Goal: Check status: Check status

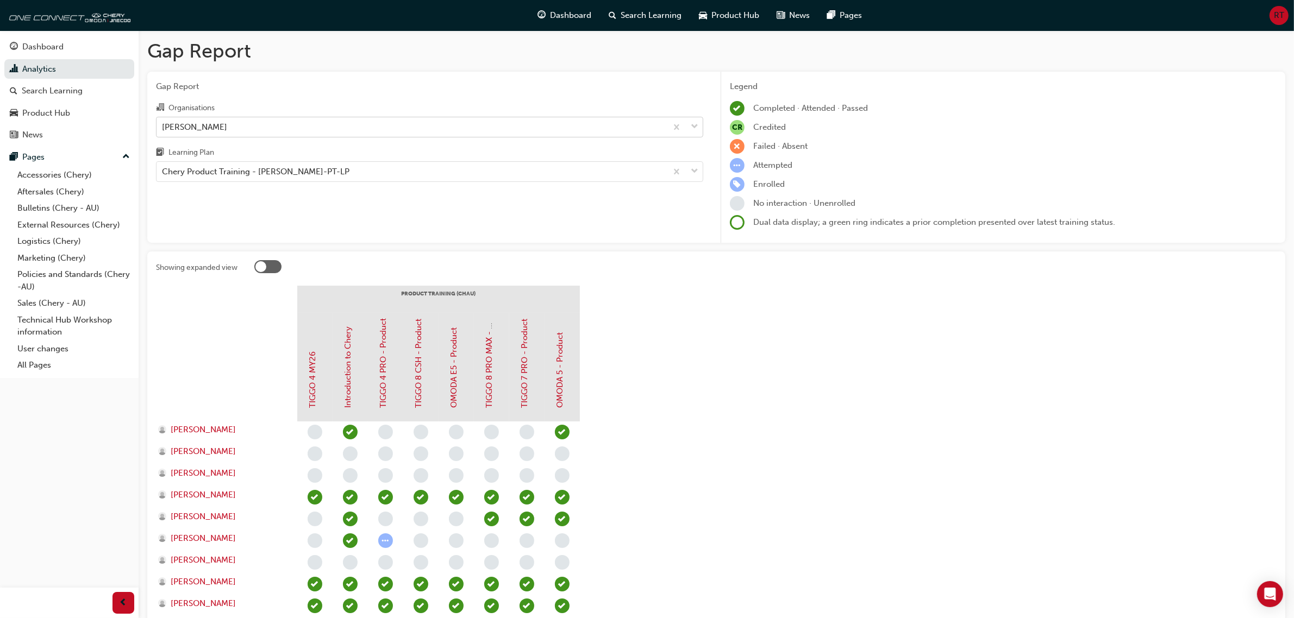
click at [312, 127] on div "[PERSON_NAME]" at bounding box center [412, 126] width 510 height 19
click at [163, 127] on input "Organisations [PERSON_NAME]" at bounding box center [162, 126] width 1 height 9
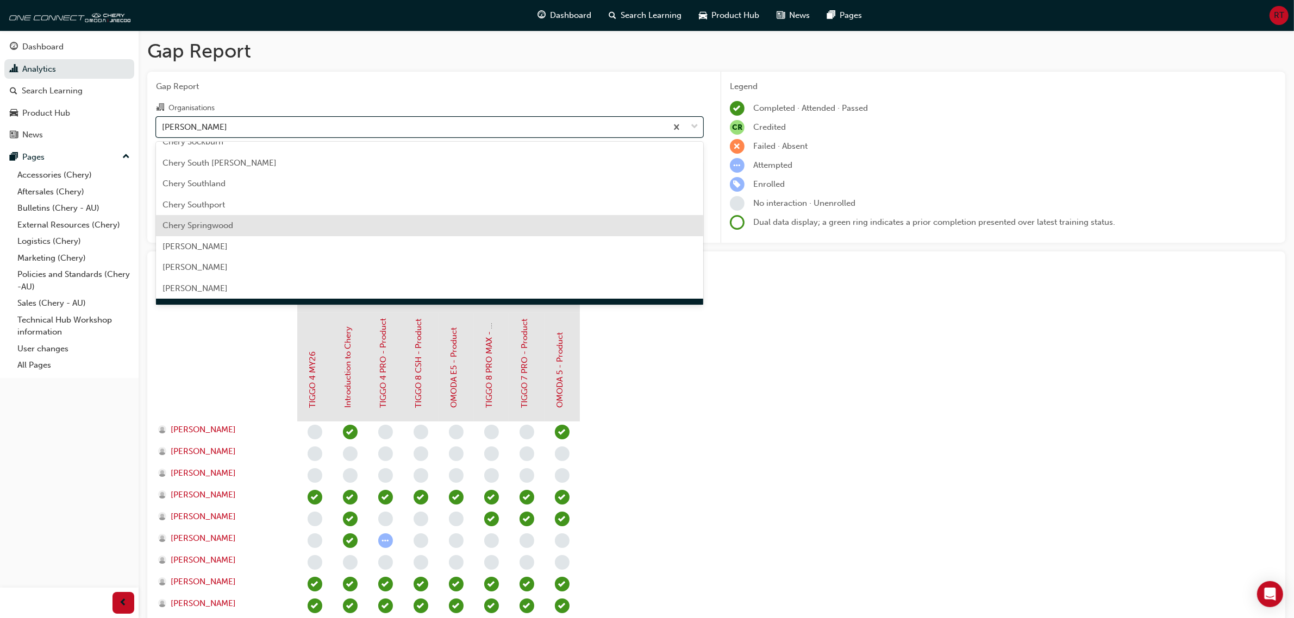
scroll to position [1791, 0]
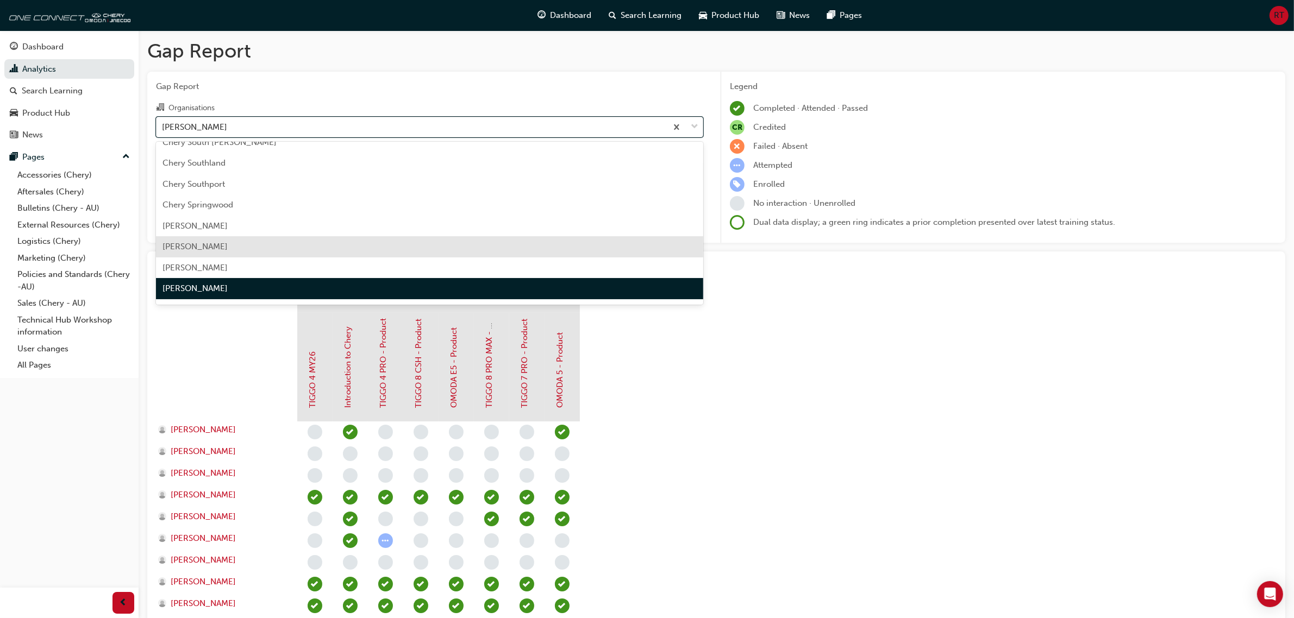
click at [246, 253] on div "[PERSON_NAME]" at bounding box center [429, 246] width 547 height 21
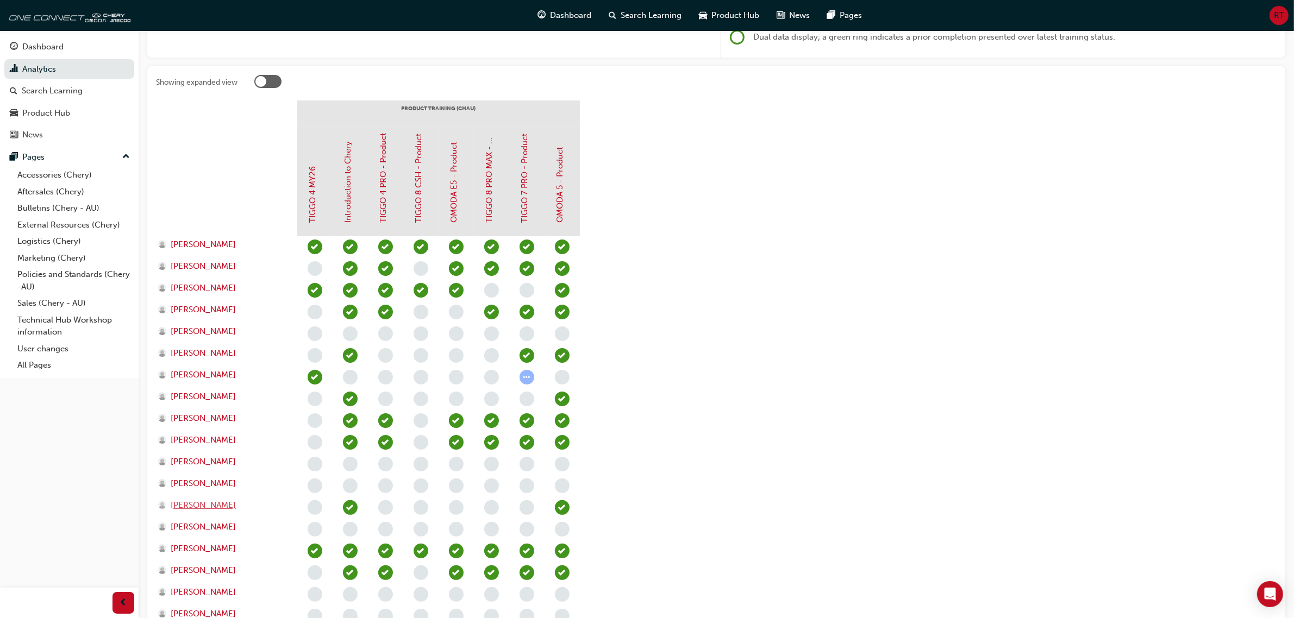
scroll to position [272, 0]
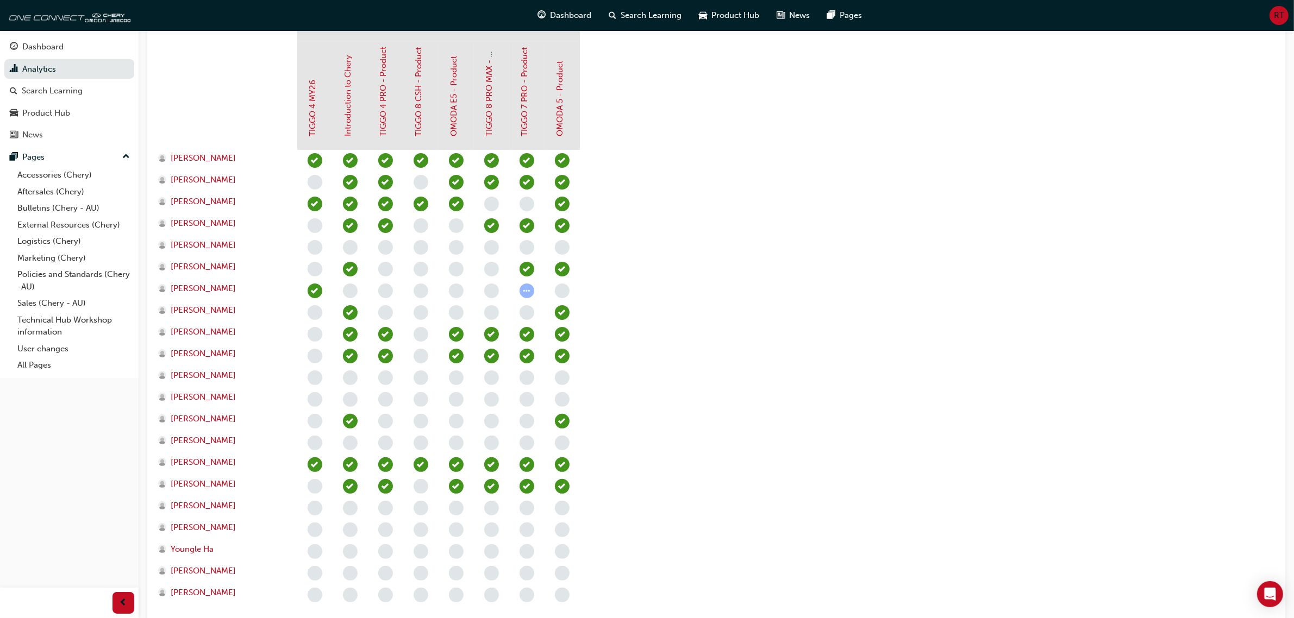
click at [591, 555] on div at bounding box center [456, 389] width 318 height 478
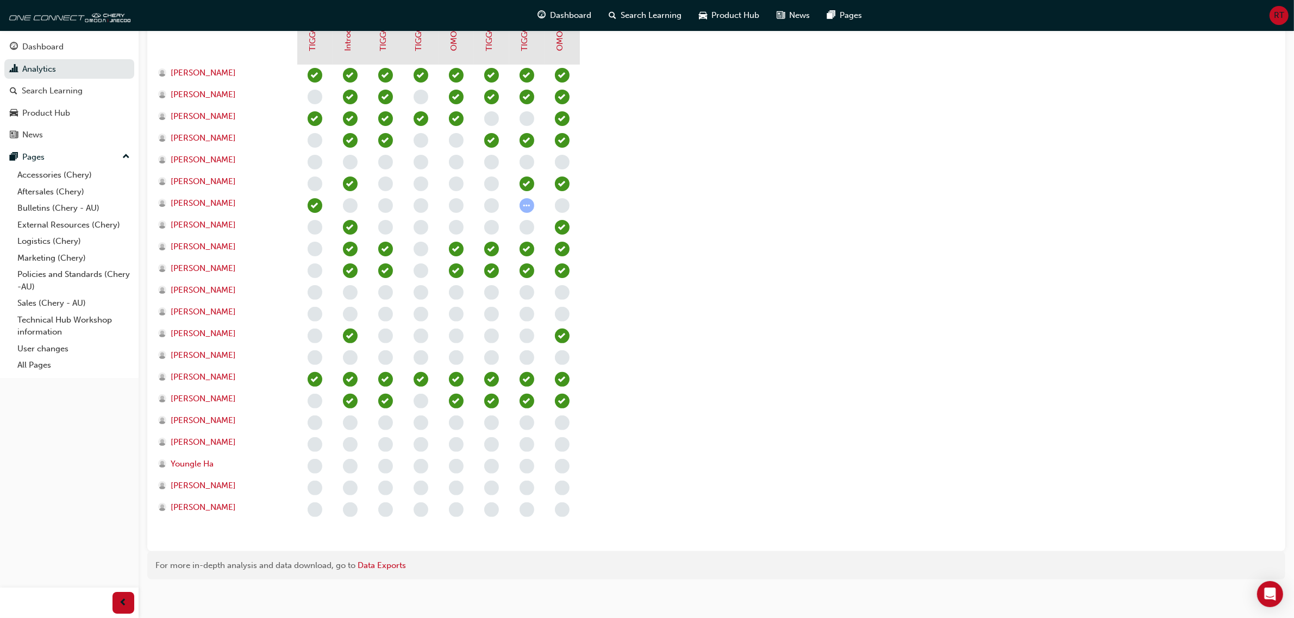
scroll to position [362, 0]
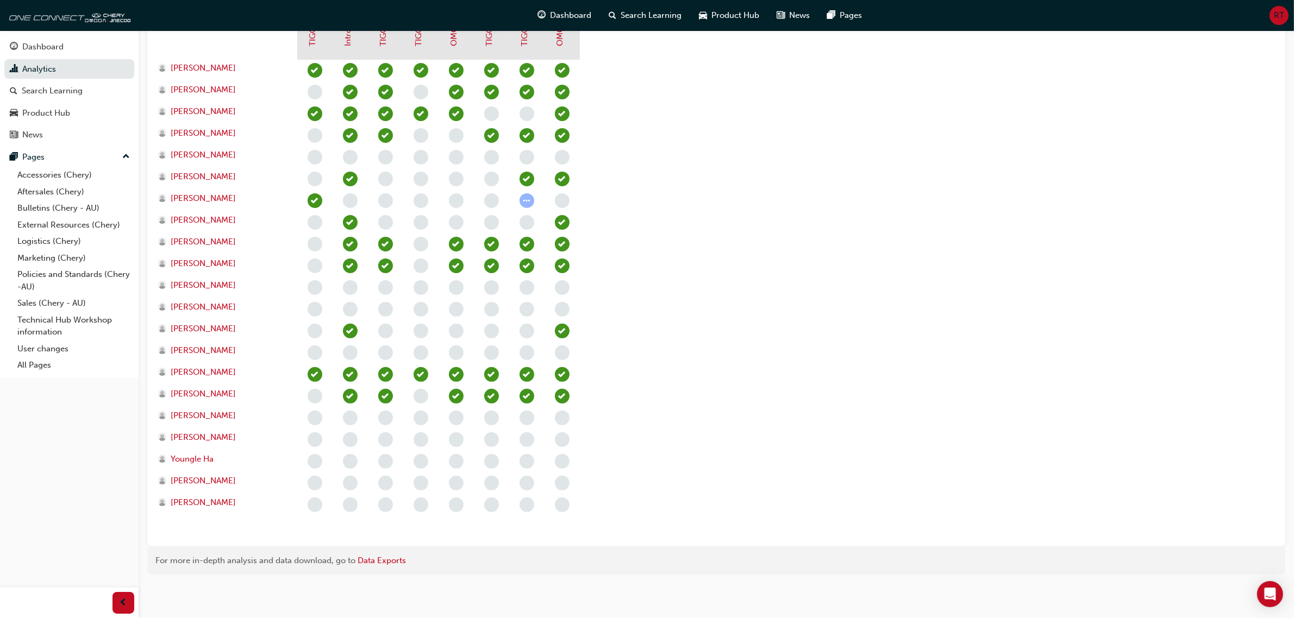
drag, startPoint x: 299, startPoint y: 462, endPoint x: 377, endPoint y: 460, distance: 77.2
click at [370, 460] on div at bounding box center [456, 299] width 318 height 478
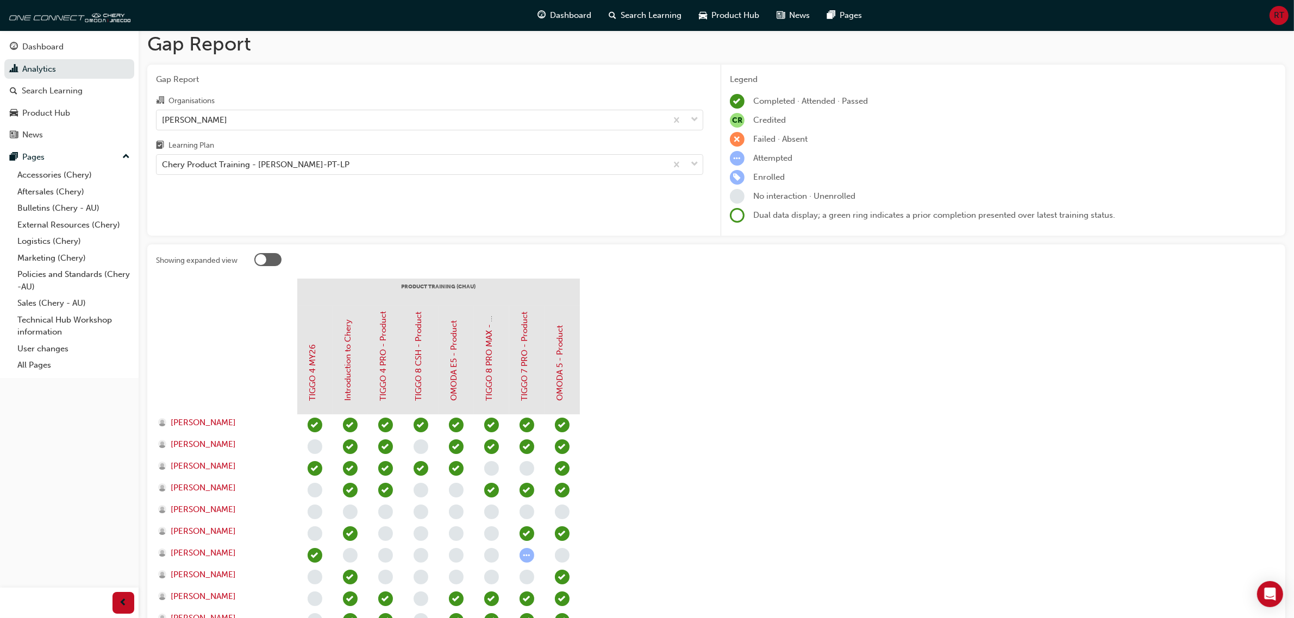
scroll to position [0, 0]
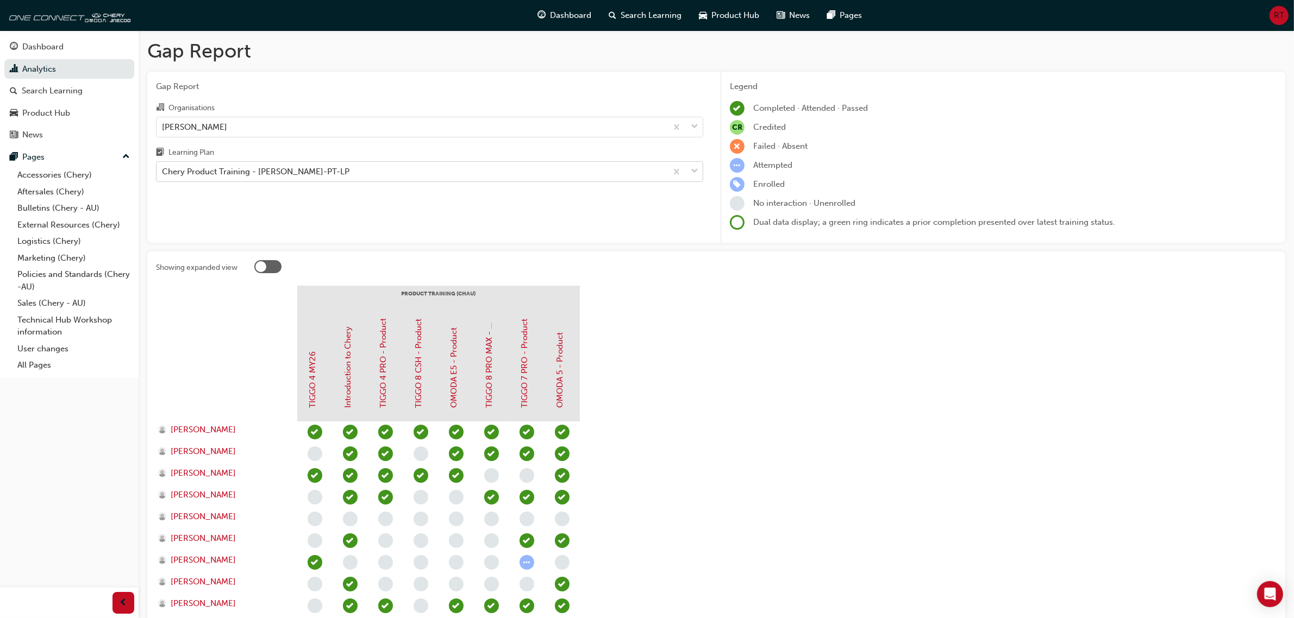
click at [395, 180] on div "Chery Product Training - [PERSON_NAME]-PT-LP" at bounding box center [412, 171] width 510 height 19
click at [163, 176] on input "Learning Plan Chery Product Training - [PERSON_NAME]-PT-LP" at bounding box center [162, 171] width 1 height 9
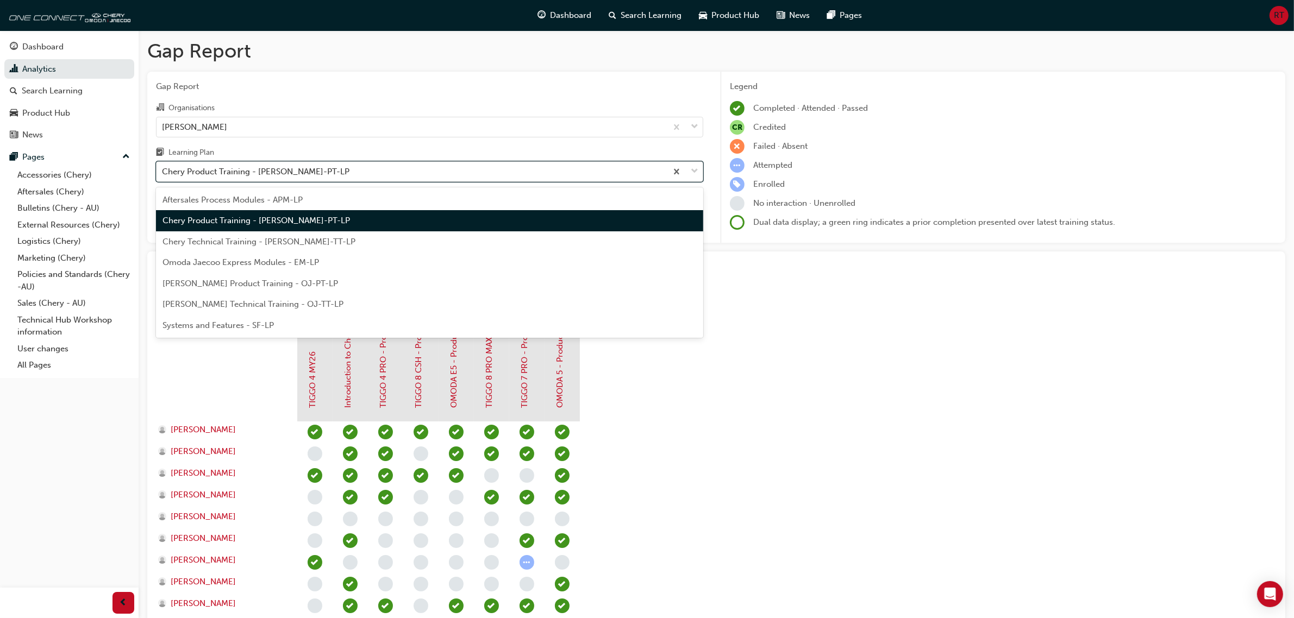
click at [395, 180] on div "Chery Product Training - [PERSON_NAME]-PT-LP" at bounding box center [412, 171] width 510 height 19
click at [163, 176] on input "Learning Plan option Chery Product Training - [PERSON_NAME]-PT-LP focused, 2 of…" at bounding box center [162, 171] width 1 height 9
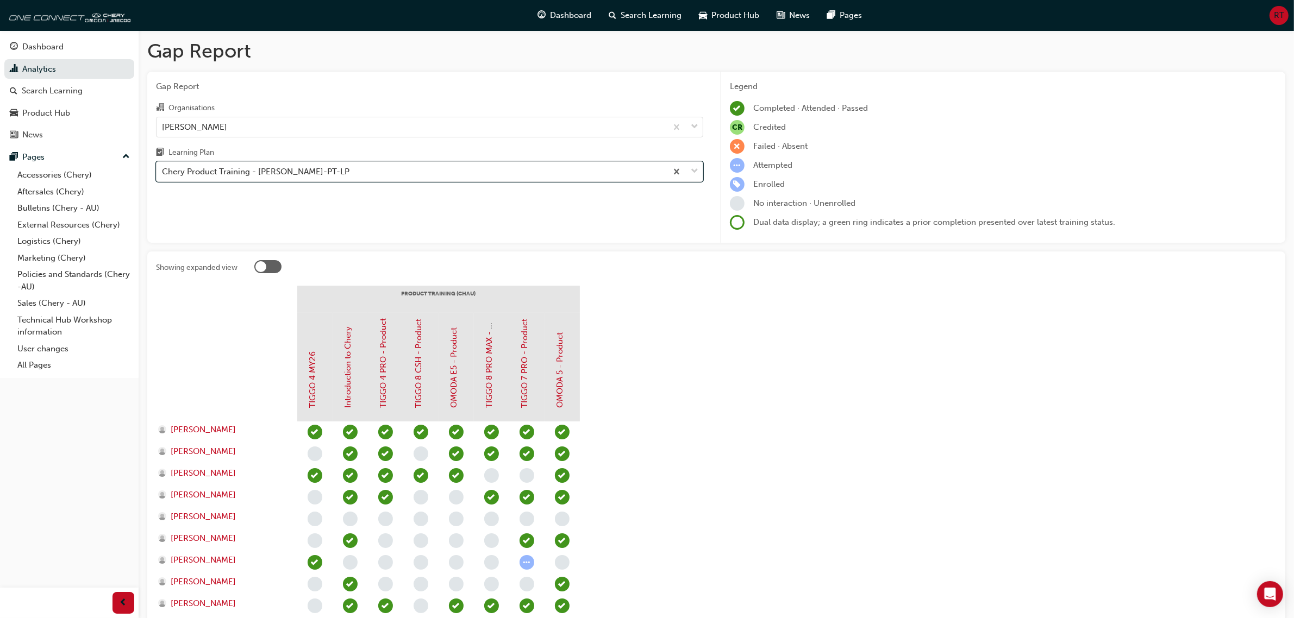
click at [752, 408] on section "PRODUCT TRAINING ([PERSON_NAME]) TIGGO 4 MY26 Introduction to [PERSON_NAME] 4 P…" at bounding box center [716, 593] width 1121 height 614
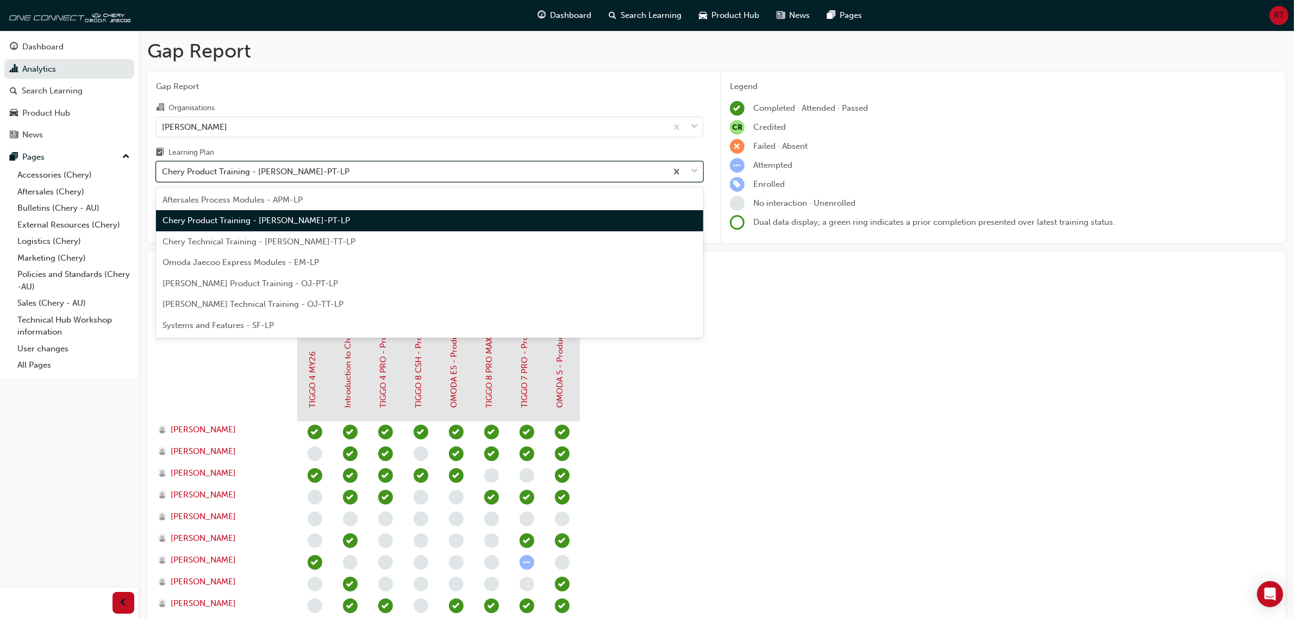
click at [400, 174] on div "Chery Product Training - [PERSON_NAME]-PT-LP" at bounding box center [412, 171] width 510 height 19
click at [163, 174] on input "Learning Plan option Chery Product Training - [PERSON_NAME]-PT-LP focused, 2 of…" at bounding box center [162, 171] width 1 height 9
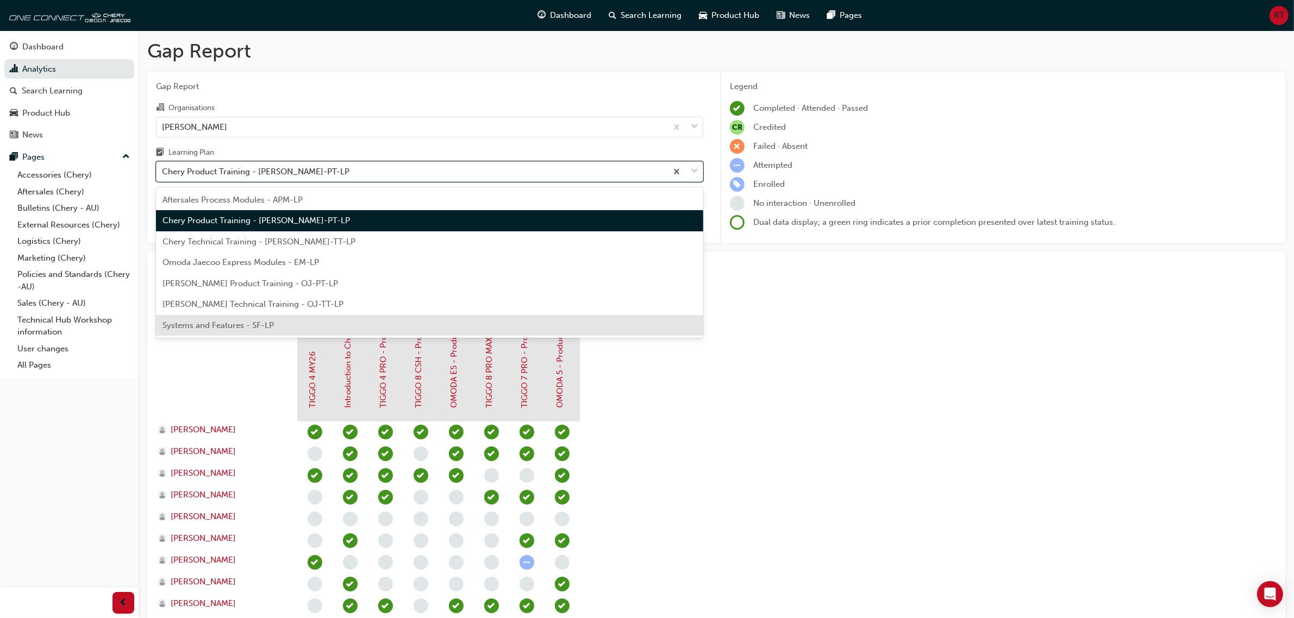
click at [324, 324] on div "Systems and Features - SF-LP" at bounding box center [429, 325] width 547 height 21
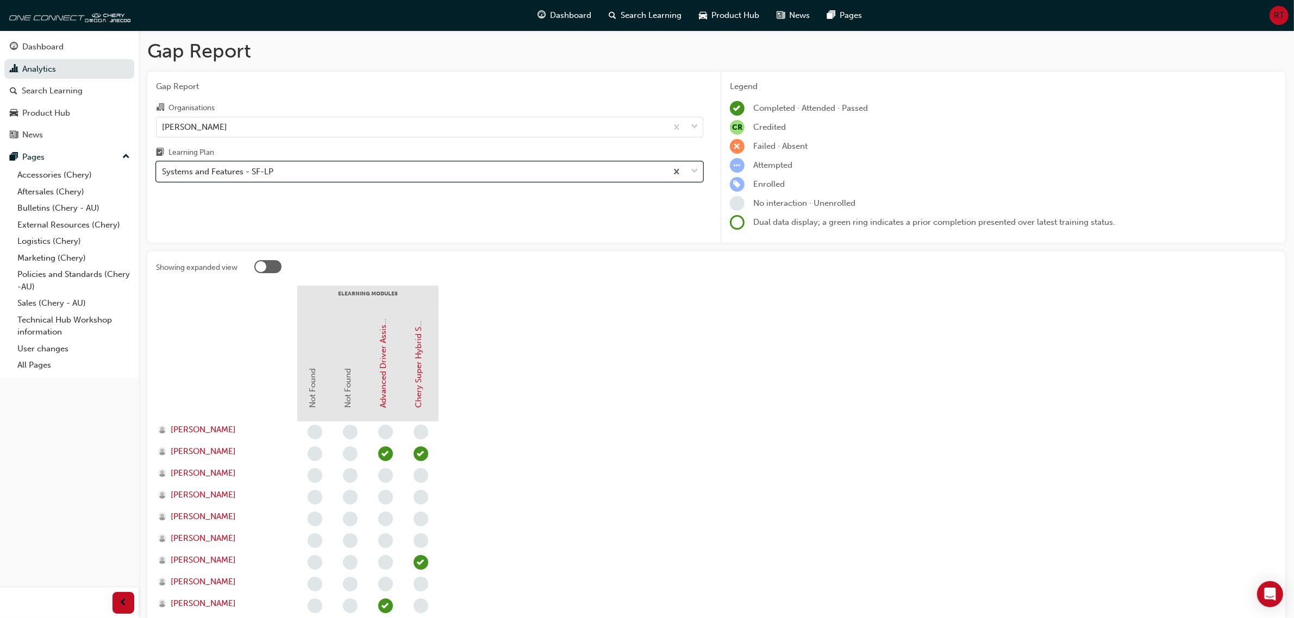
click at [363, 182] on div "Systems and Features - SF-LP" at bounding box center [429, 171] width 547 height 21
click at [163, 176] on input "Learning Plan option Systems and Features - SF-LP, selected. 0 results availabl…" at bounding box center [162, 171] width 1 height 9
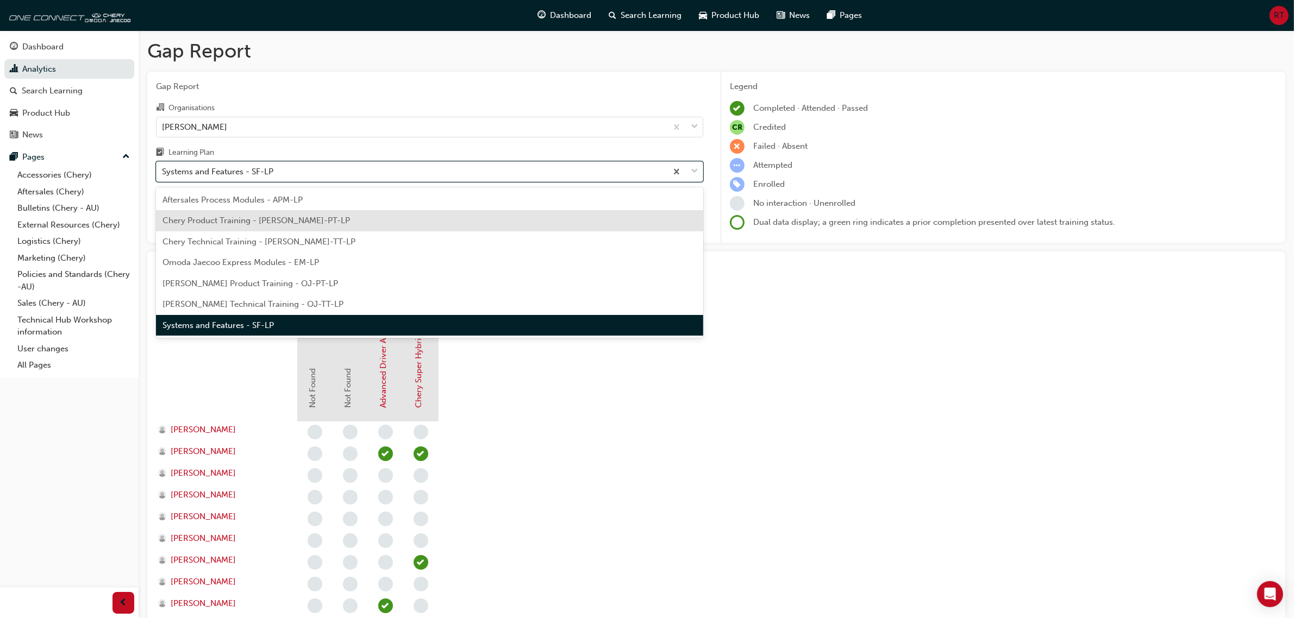
click at [339, 221] on div "Chery Product Training - [PERSON_NAME]-PT-LP" at bounding box center [429, 220] width 547 height 21
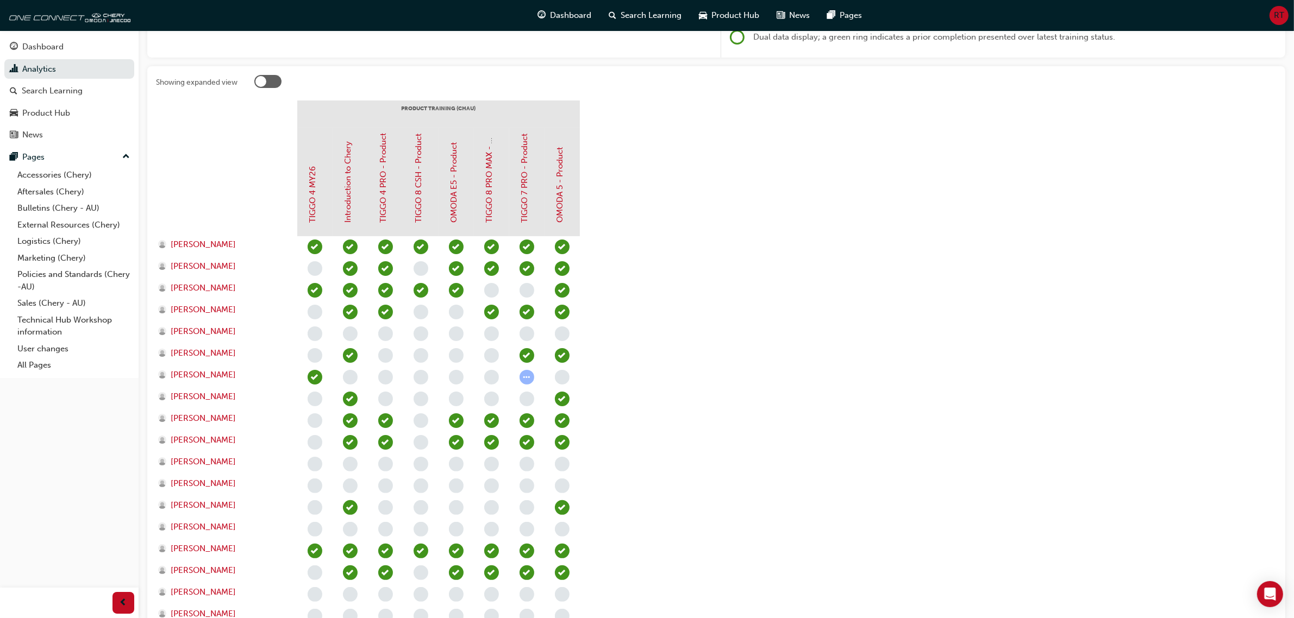
scroll to position [362, 0]
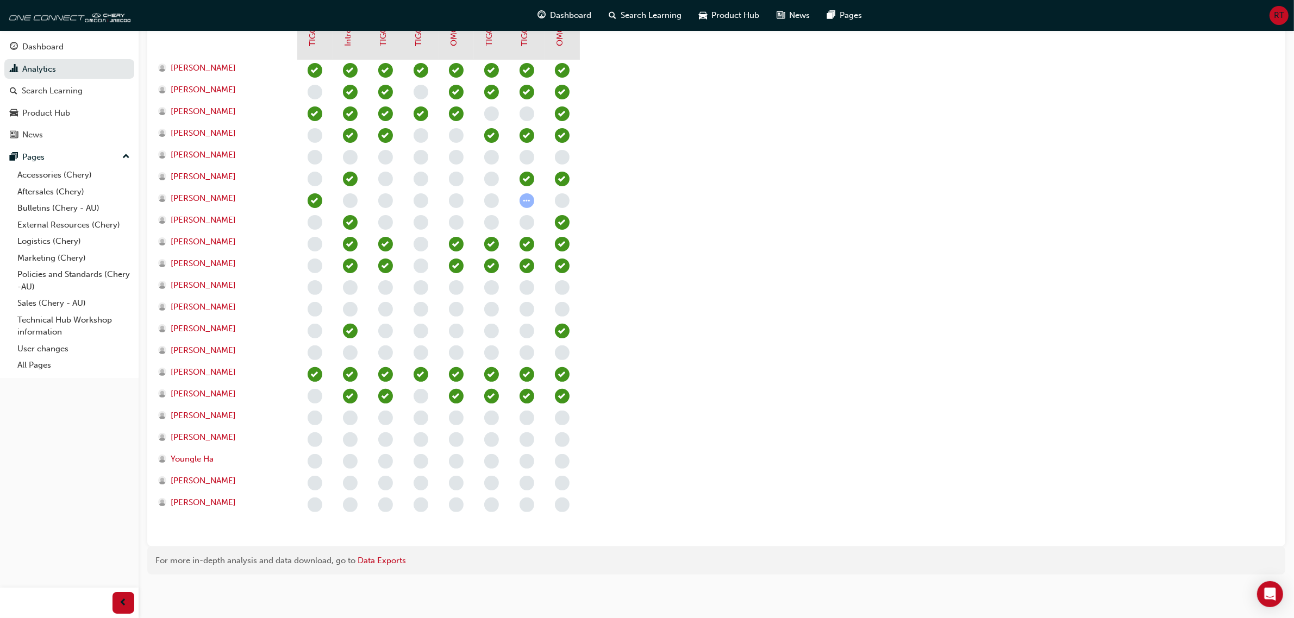
click at [729, 382] on section "PRODUCT TRAINING ([PERSON_NAME]) TIGGO 4 MY26 Introduction to [PERSON_NAME] 4 P…" at bounding box center [716, 231] width 1121 height 614
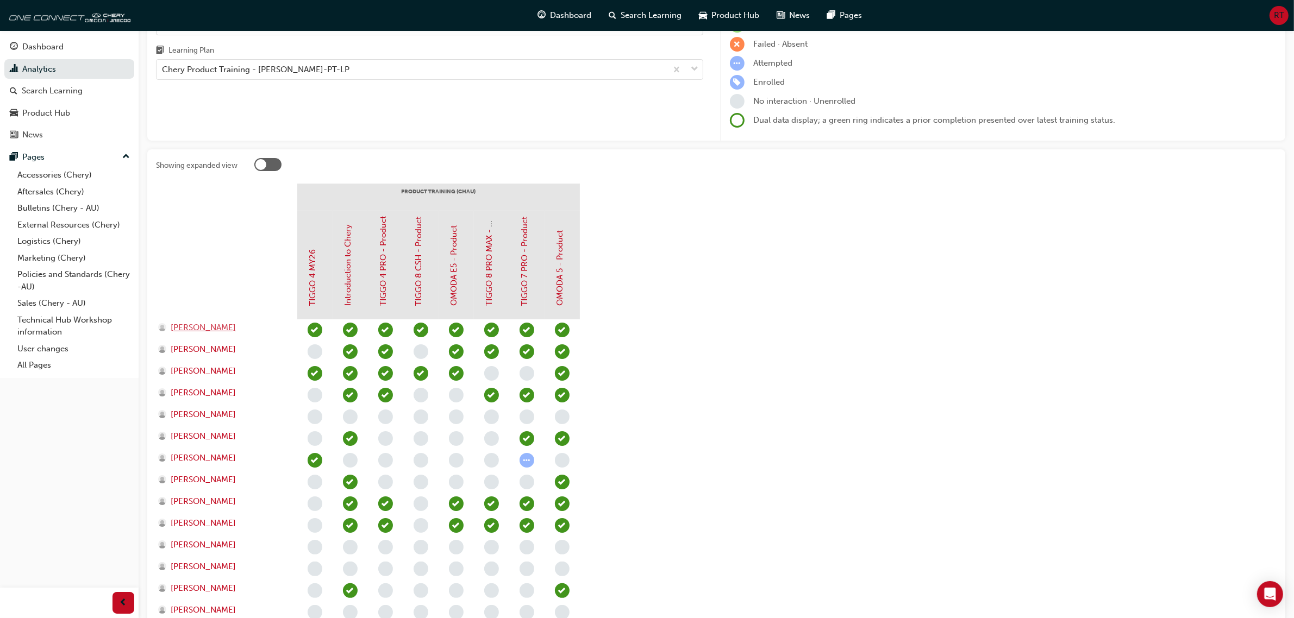
scroll to position [136, 0]
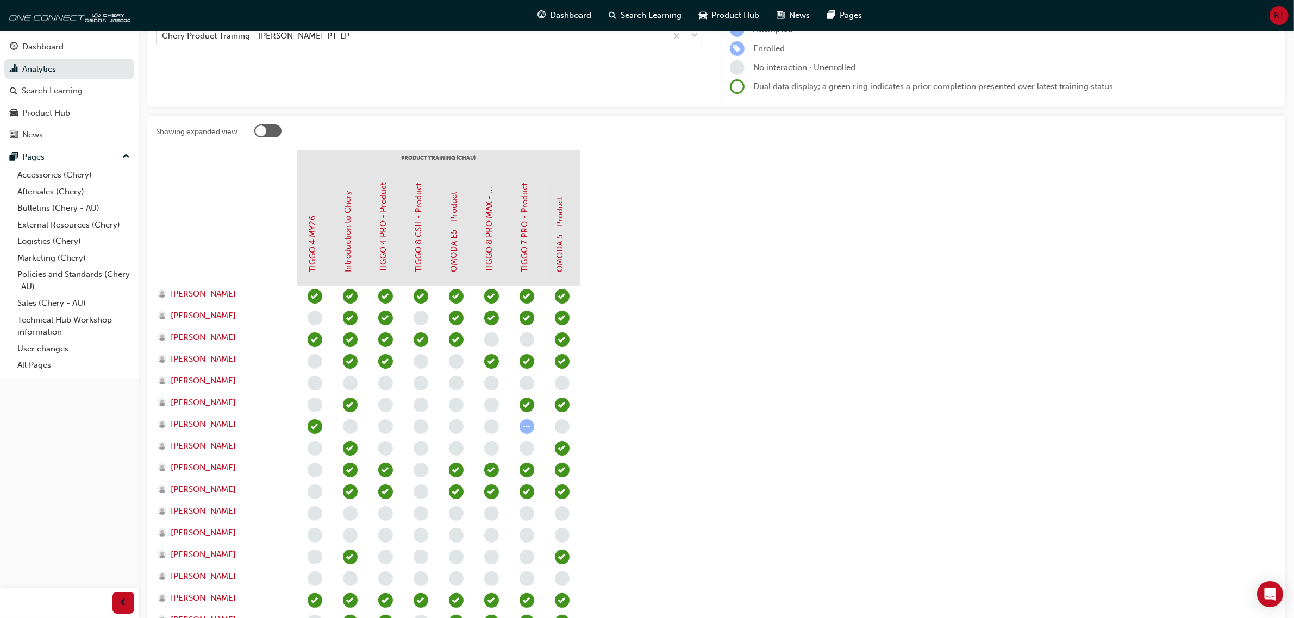
click at [703, 300] on section "PRODUCT TRAINING ([PERSON_NAME]) TIGGO 4 MY26 Introduction to [PERSON_NAME] 4 P…" at bounding box center [716, 457] width 1121 height 614
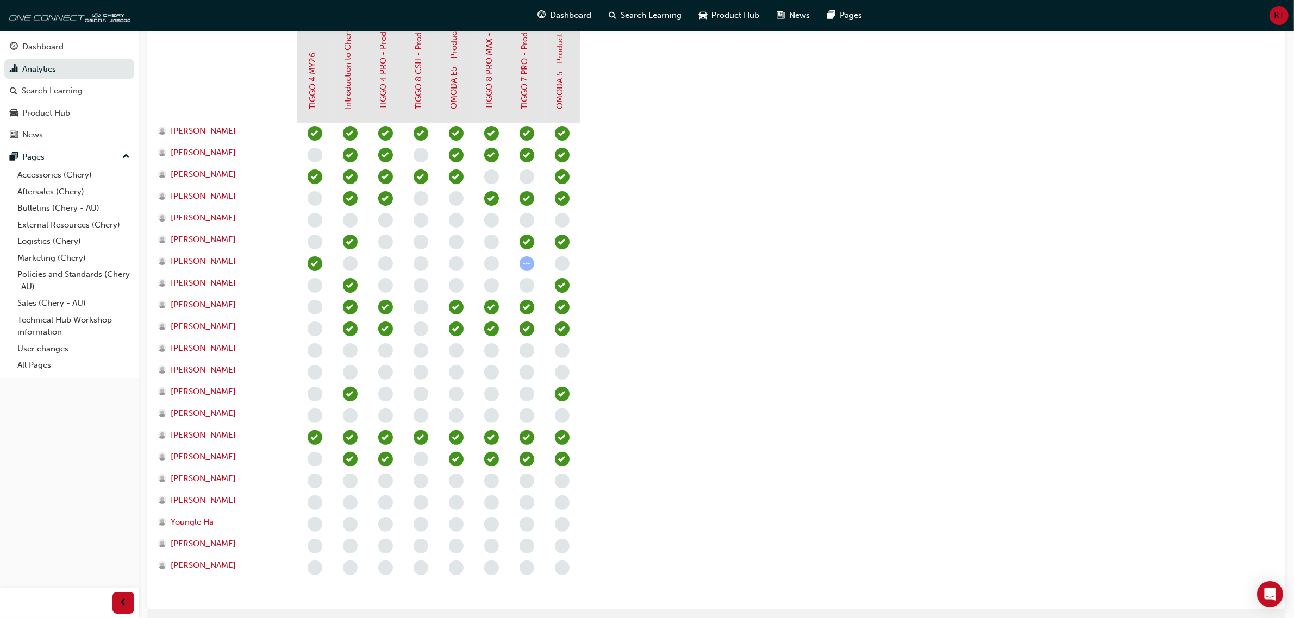
scroll to position [226, 0]
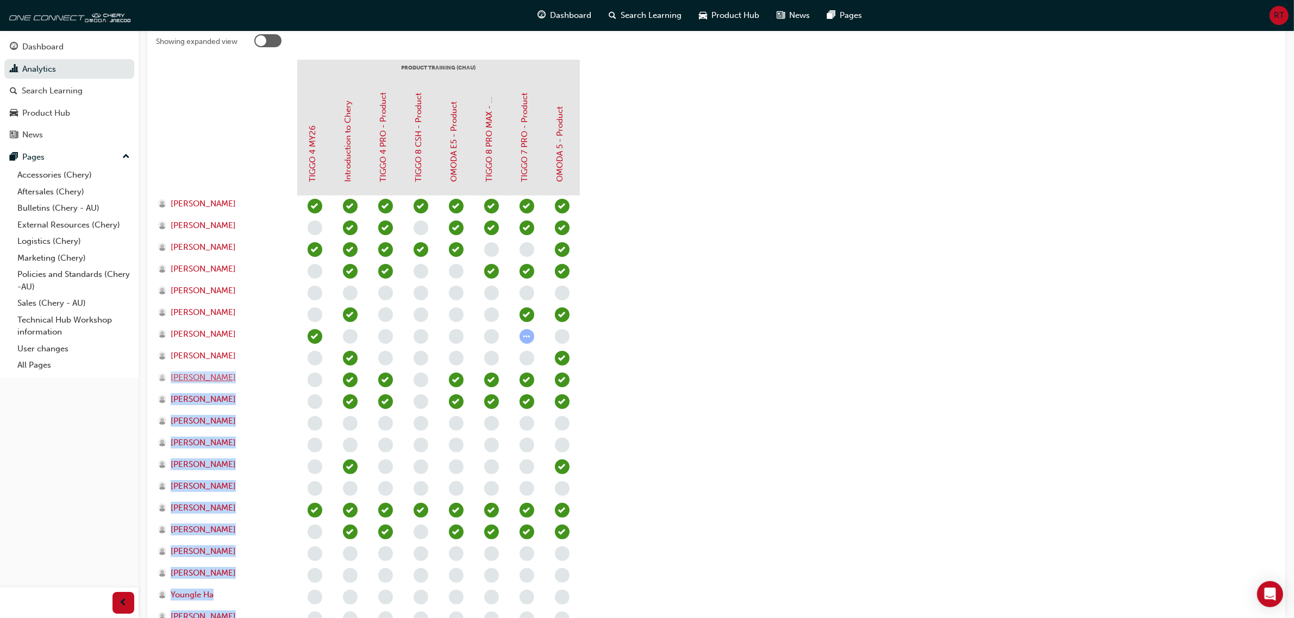
drag, startPoint x: 572, startPoint y: 386, endPoint x: 160, endPoint y: 382, distance: 411.4
click at [160, 382] on section "PRODUCT TRAINING ([PERSON_NAME]) TIGGO 4 MY26 Introduction to [PERSON_NAME] 4 P…" at bounding box center [716, 367] width 1121 height 614
click at [702, 378] on section "PRODUCT TRAINING ([PERSON_NAME]) TIGGO 4 MY26 Introduction to [PERSON_NAME] 4 P…" at bounding box center [716, 367] width 1121 height 614
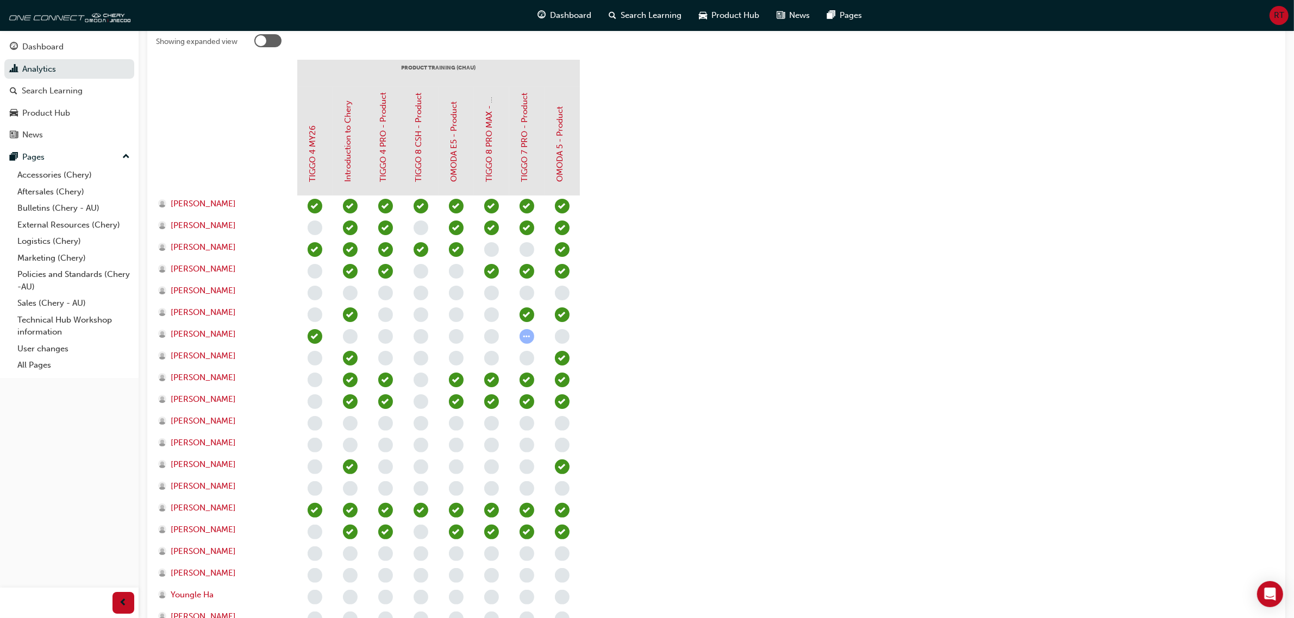
scroll to position [294, 0]
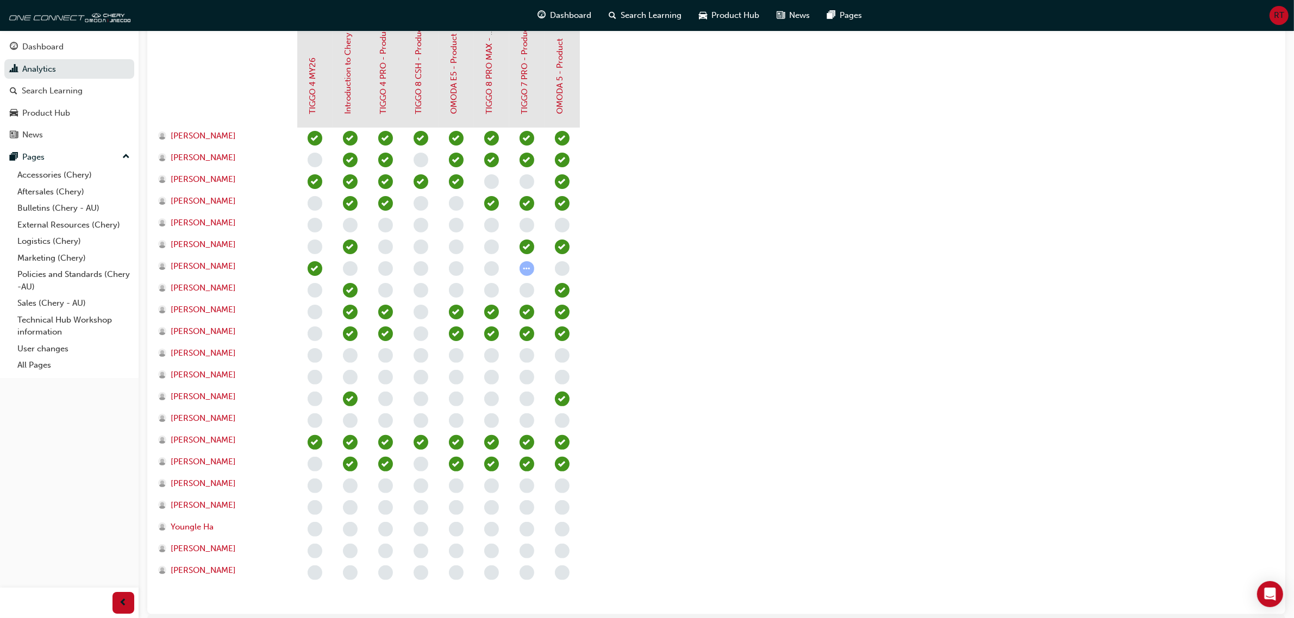
click at [856, 409] on section "PRODUCT TRAINING ([PERSON_NAME]) TIGGO 4 MY26 Introduction to [PERSON_NAME] 4 P…" at bounding box center [716, 299] width 1121 height 614
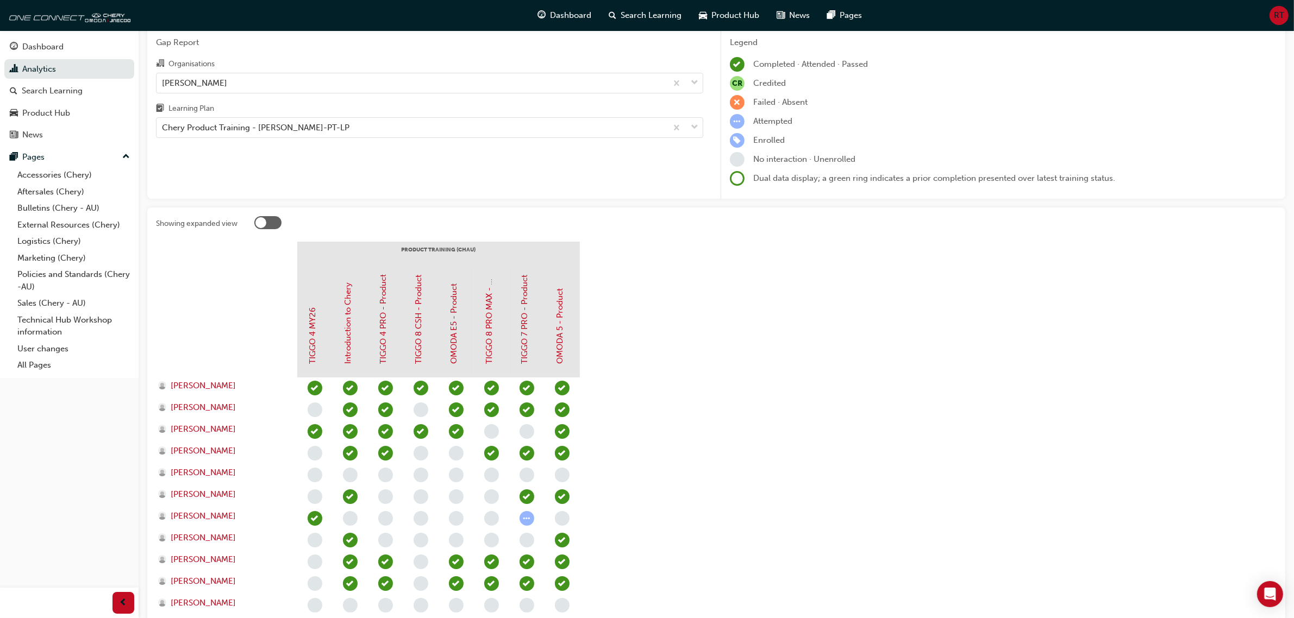
scroll to position [0, 0]
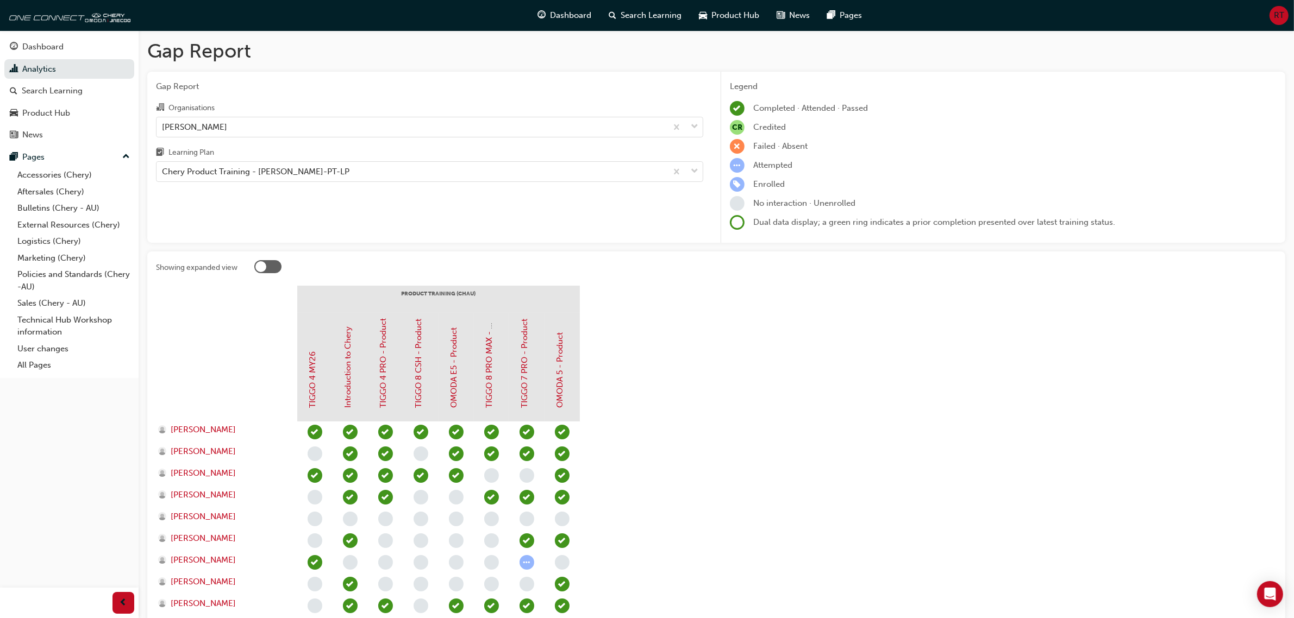
click at [759, 450] on section "PRODUCT TRAINING ([PERSON_NAME]) TIGGO 4 MY26 Introduction to [PERSON_NAME] 4 P…" at bounding box center [716, 593] width 1121 height 614
click at [265, 123] on div "[PERSON_NAME]" at bounding box center [412, 126] width 510 height 19
click at [163, 123] on input "Organisations [PERSON_NAME]" at bounding box center [162, 126] width 1 height 9
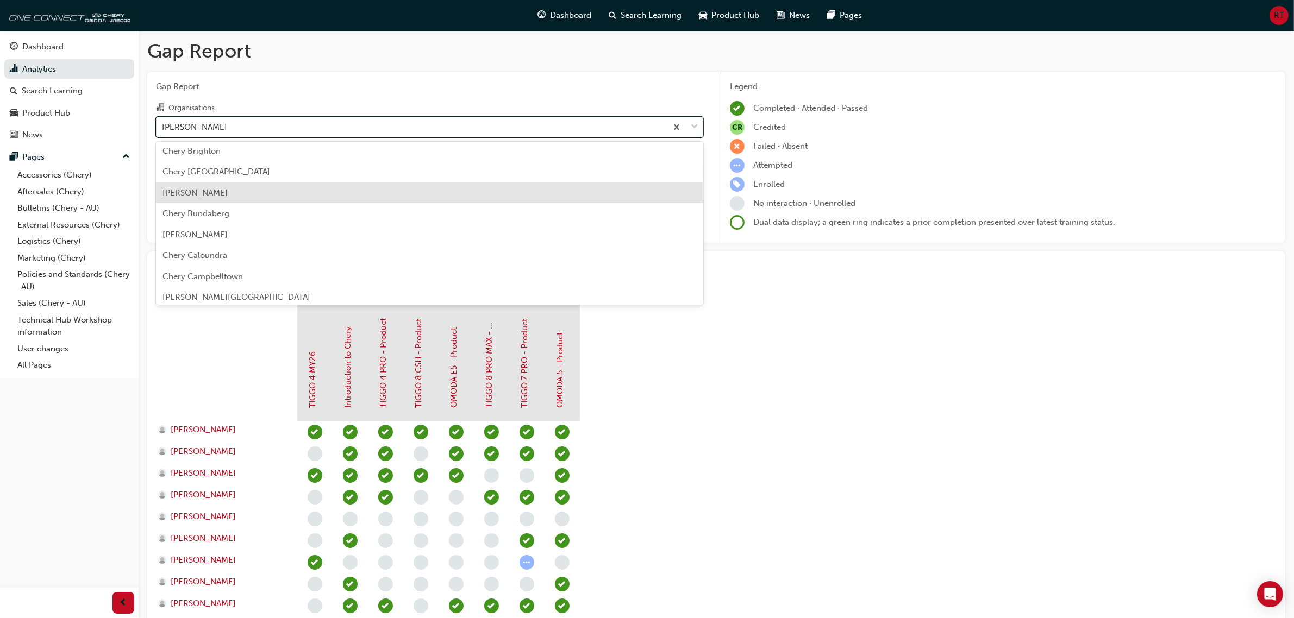
scroll to position [254, 0]
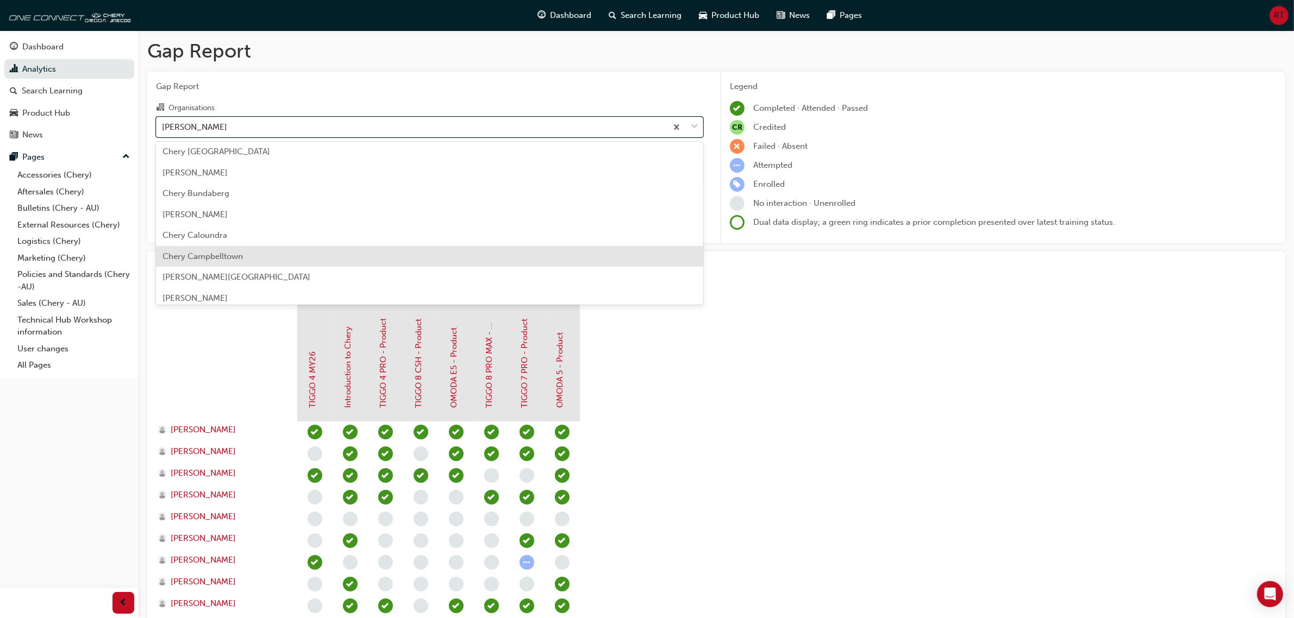
click at [265, 252] on div "Chery Campbelltown" at bounding box center [429, 256] width 547 height 21
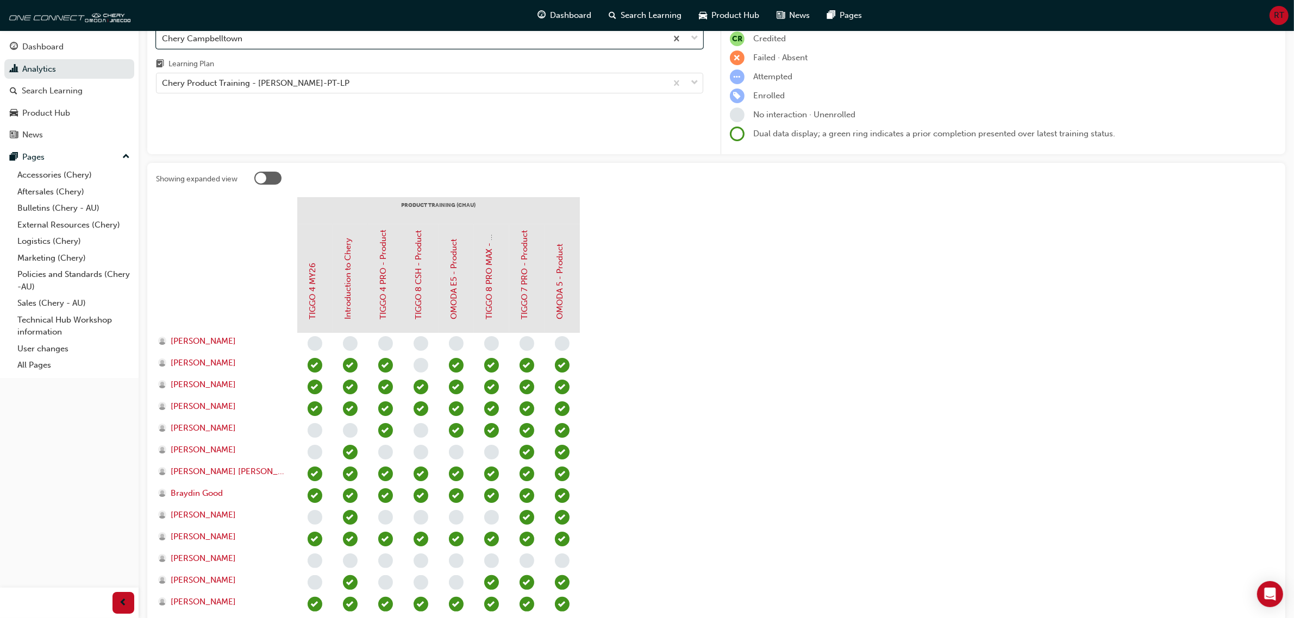
scroll to position [272, 0]
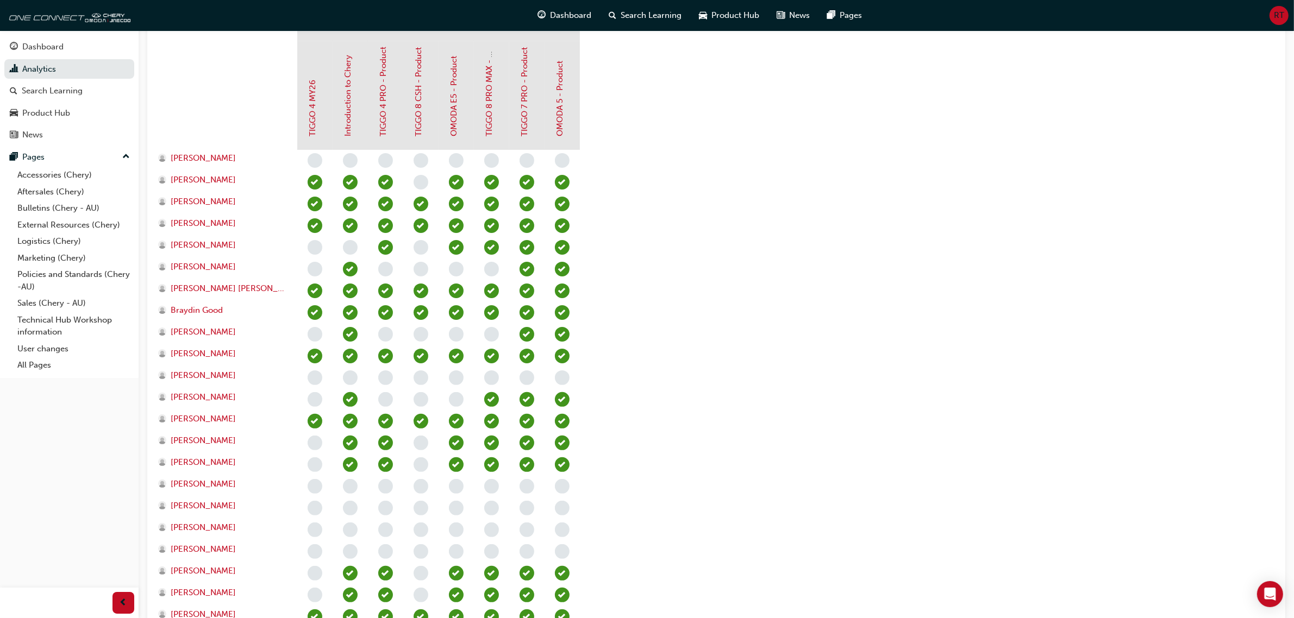
click at [715, 280] on section "PRODUCT TRAINING ([PERSON_NAME]) TIGGO 4 MY26 Introduction to [PERSON_NAME] 4 P…" at bounding box center [716, 364] width 1121 height 701
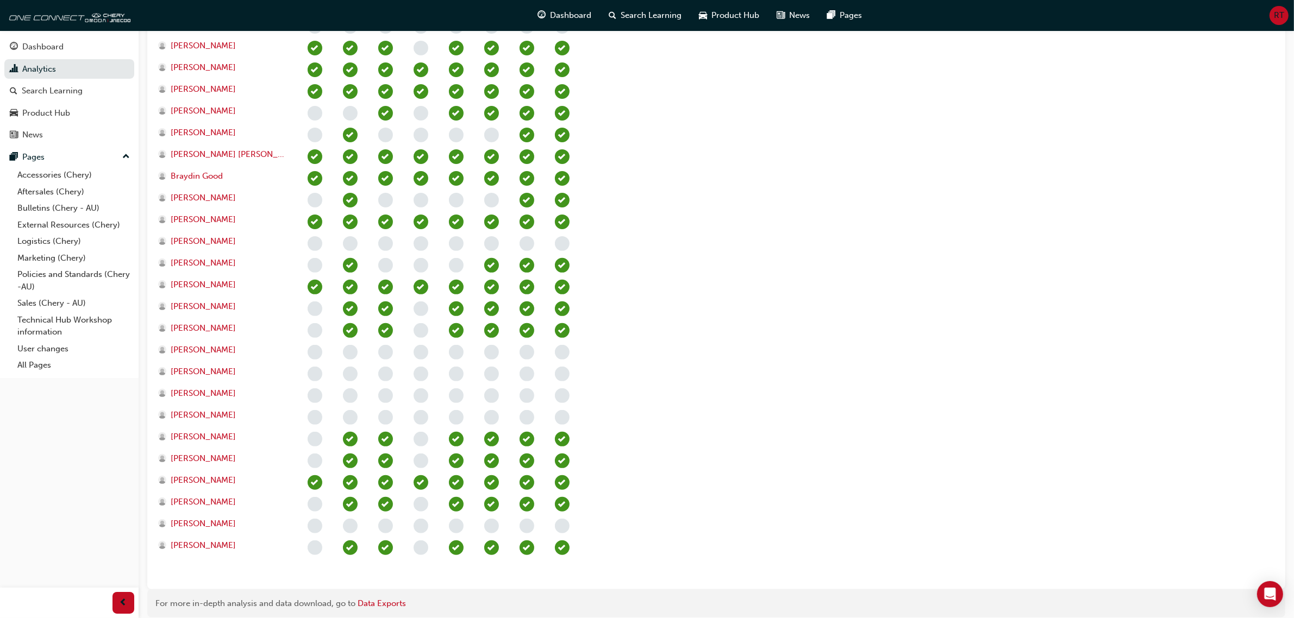
scroll to position [408, 0]
click at [674, 518] on section "PRODUCT TRAINING ([PERSON_NAME]) TIGGO 4 MY26 Introduction to [PERSON_NAME] 4 P…" at bounding box center [716, 228] width 1121 height 701
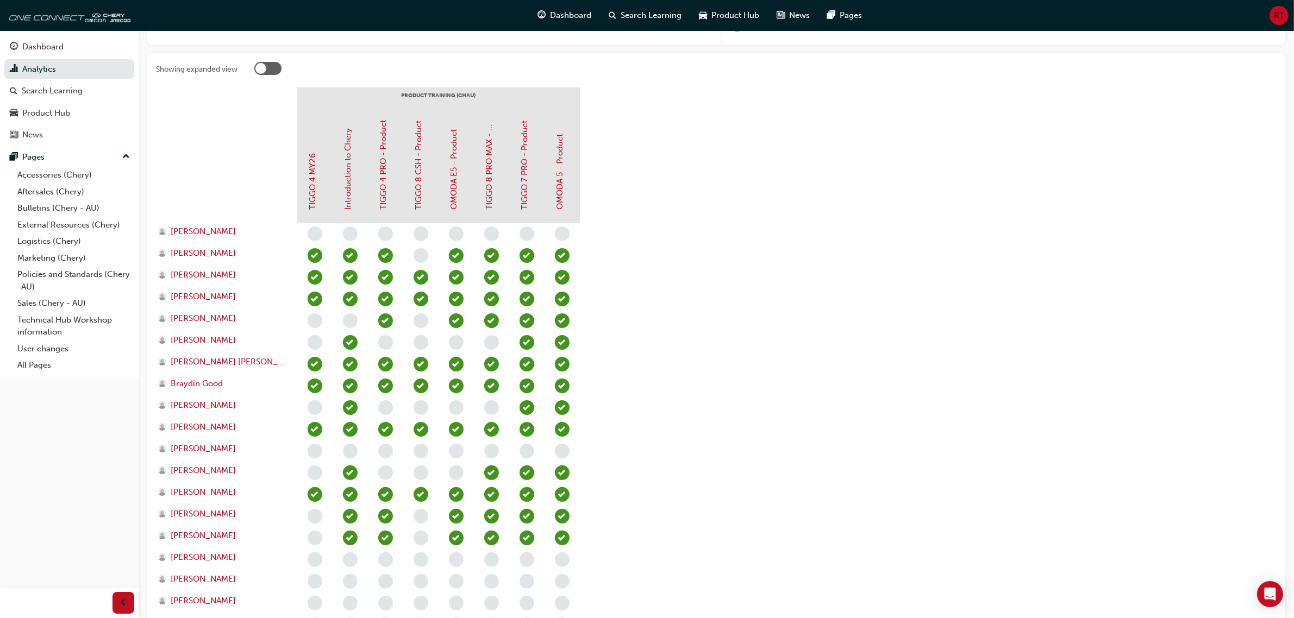
scroll to position [0, 0]
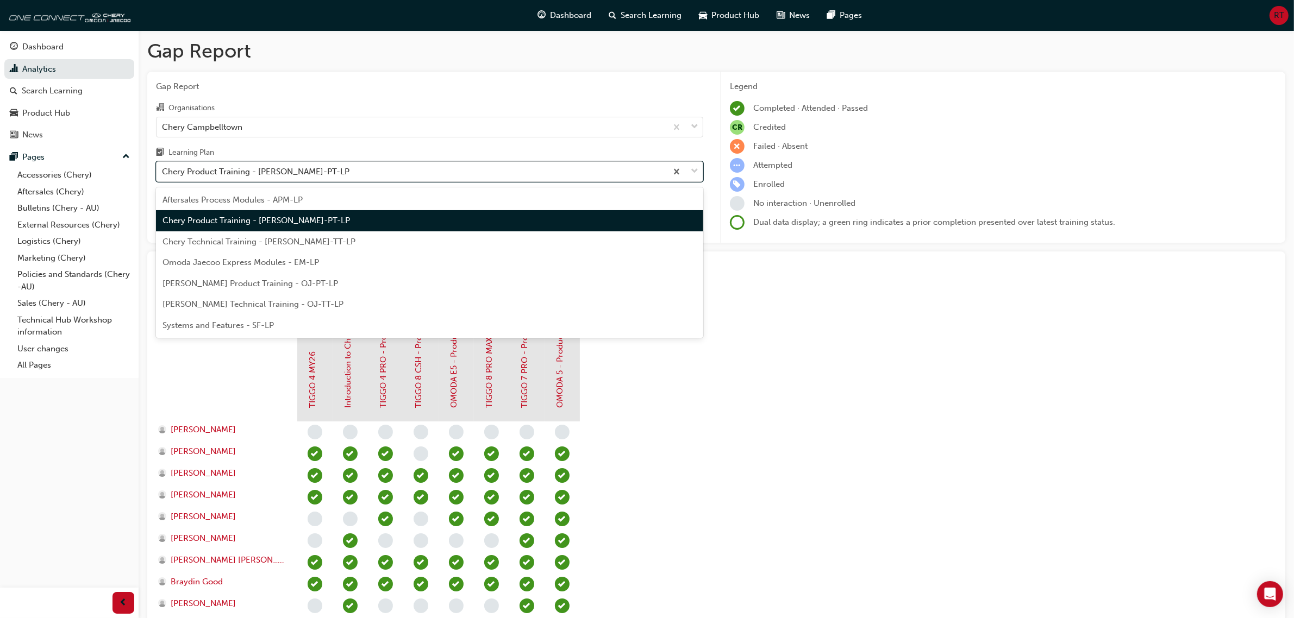
click at [391, 172] on div "Chery Product Training - [PERSON_NAME]-PT-LP" at bounding box center [412, 171] width 510 height 19
click at [163, 172] on input "Learning Plan option Chery Product Training - [PERSON_NAME]-PT-LP, selected. op…" at bounding box center [162, 171] width 1 height 9
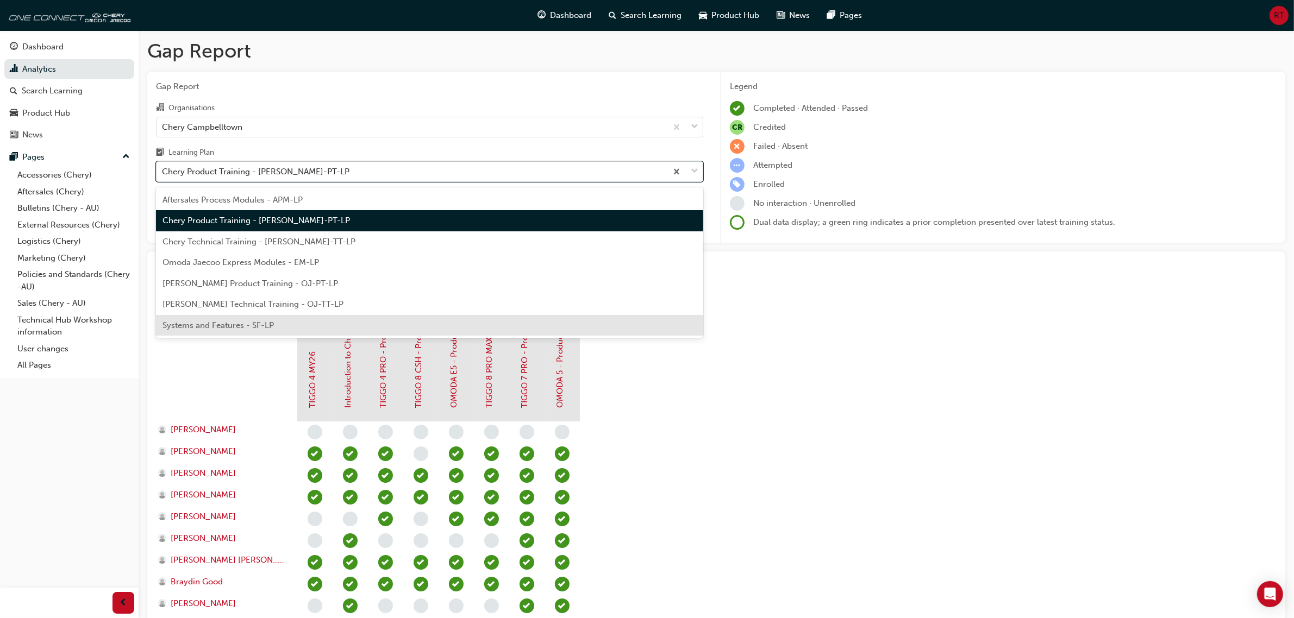
click at [340, 330] on div "Systems and Features - SF-LP" at bounding box center [429, 325] width 547 height 21
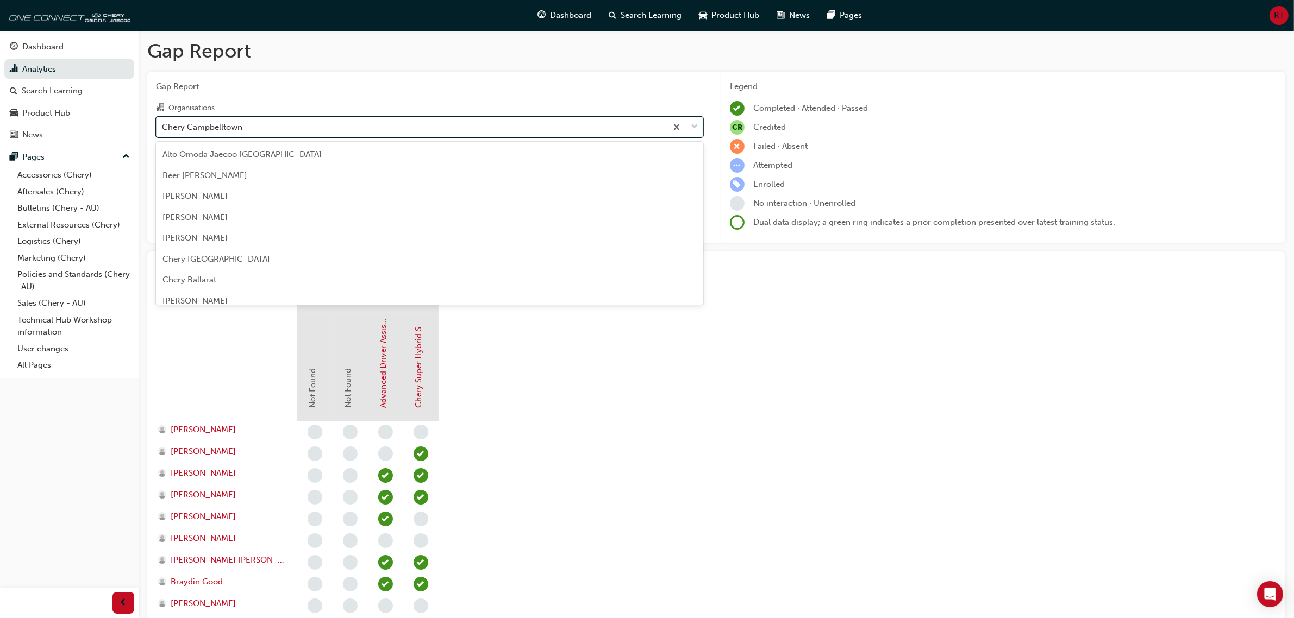
click at [333, 125] on div "Chery Campbelltown" at bounding box center [412, 126] width 510 height 19
click at [163, 125] on input "Organisations option [PERSON_NAME], selected. option Chery Campbelltown focused…" at bounding box center [162, 126] width 1 height 9
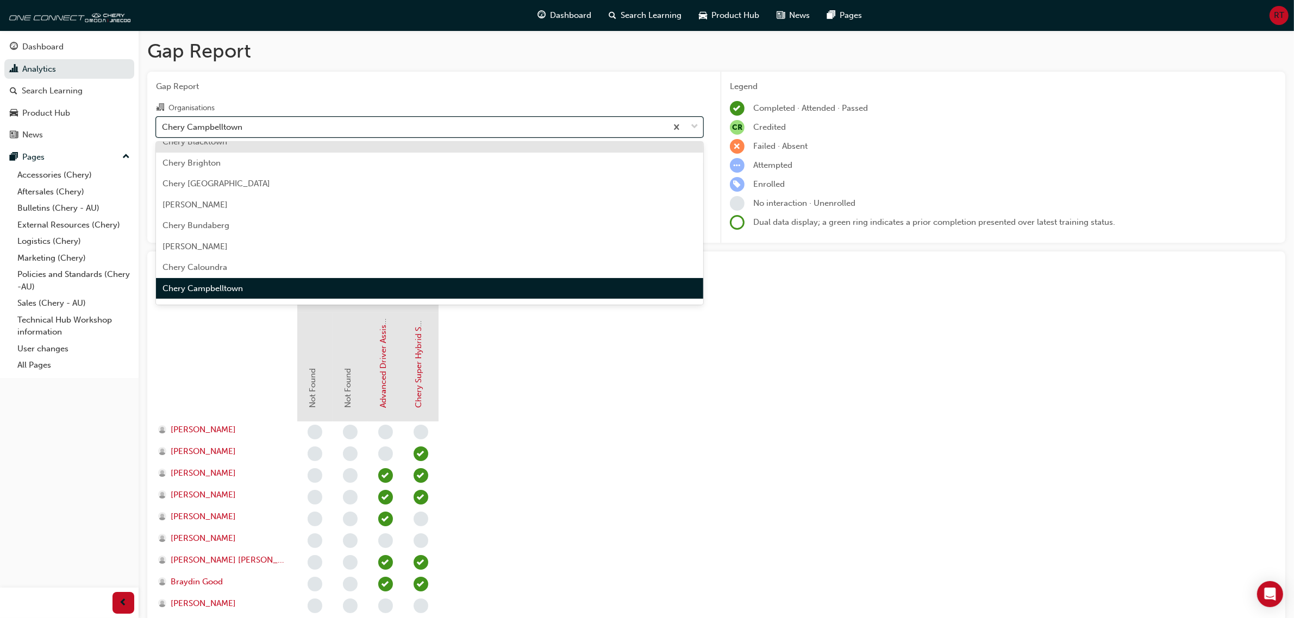
click at [337, 120] on div "Chery Campbelltown" at bounding box center [412, 126] width 510 height 19
click at [163, 122] on input "Organisations option [PERSON_NAME], selected. option Chery Blacktown focused, 1…" at bounding box center [162, 126] width 1 height 9
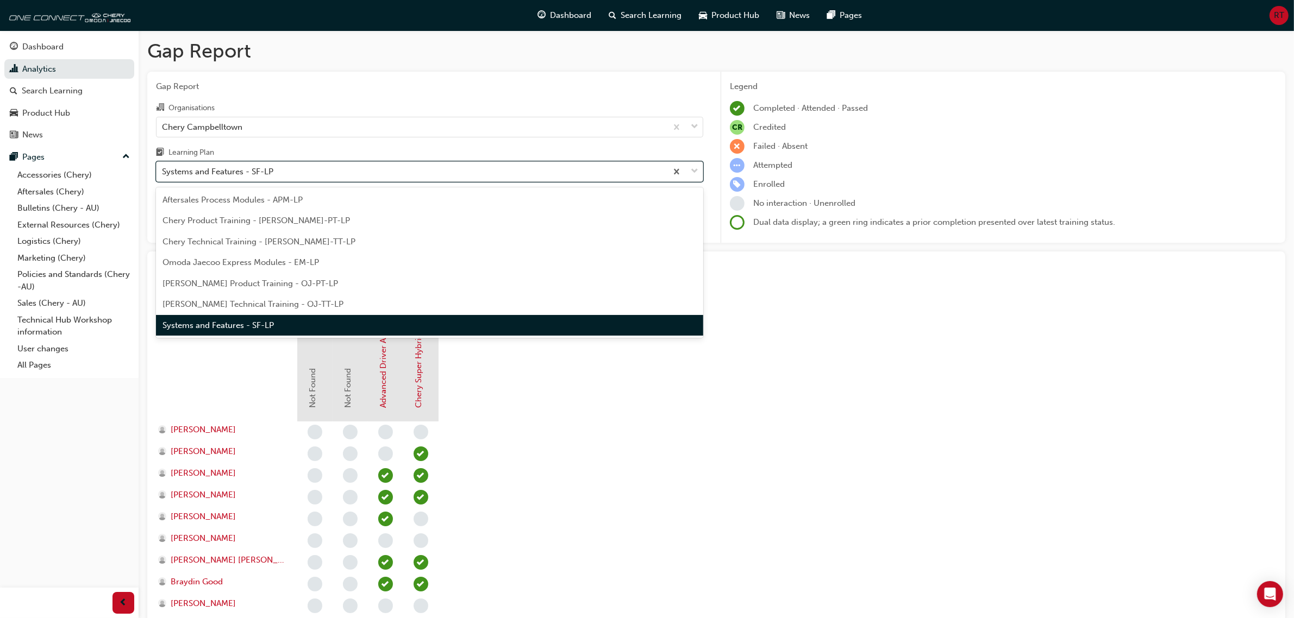
click at [296, 168] on div "Systems and Features - SF-LP" at bounding box center [412, 171] width 510 height 19
click at [163, 168] on input "Learning Plan option Systems and Features - SF-LP, selected. option Systems and…" at bounding box center [162, 171] width 1 height 9
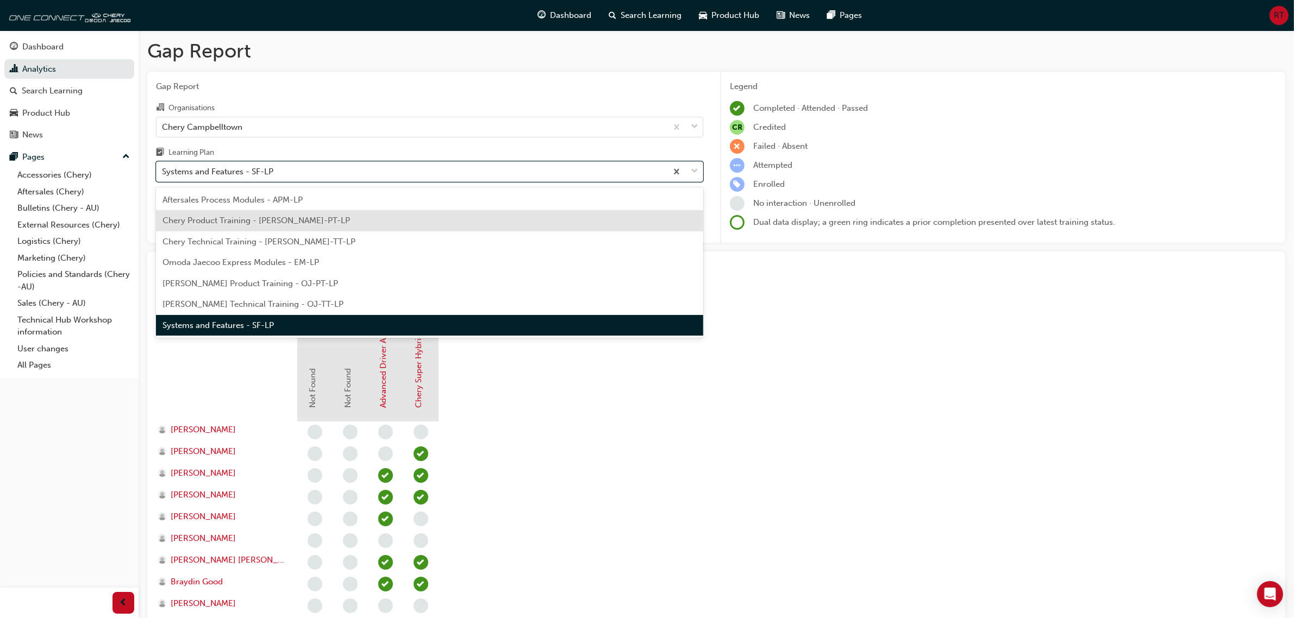
click at [329, 216] on div "Chery Product Training - [PERSON_NAME]-PT-LP" at bounding box center [429, 220] width 547 height 21
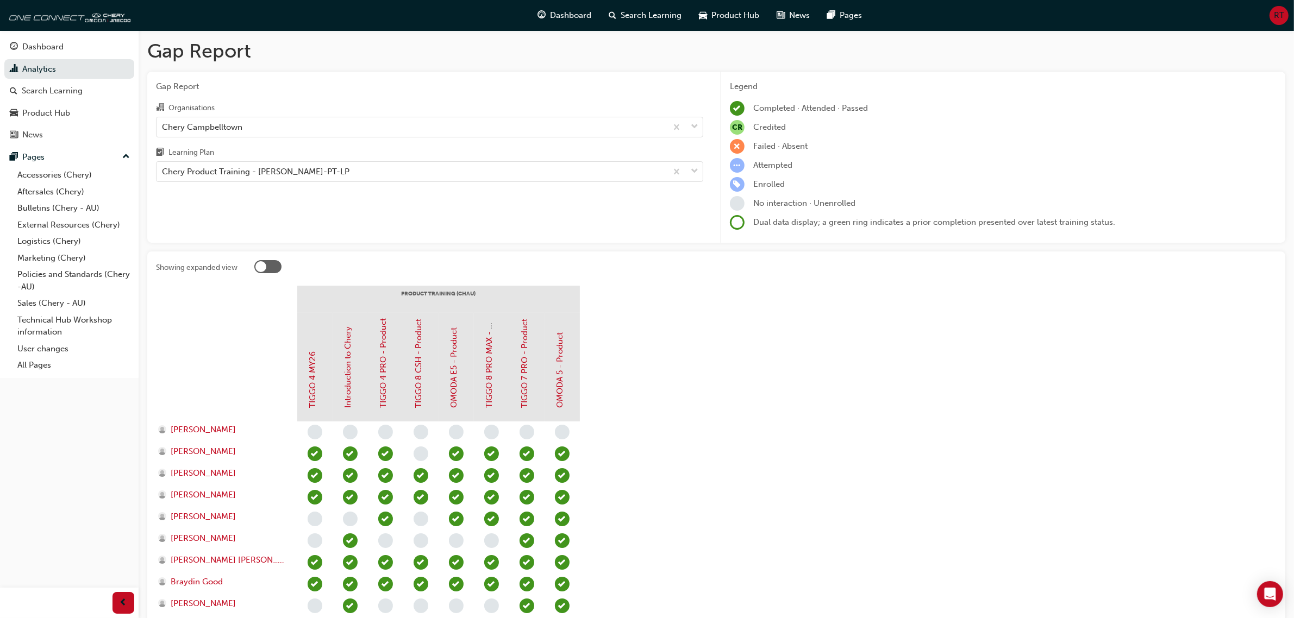
click at [574, 346] on div "OMODA 5 - Product" at bounding box center [562, 367] width 35 height 109
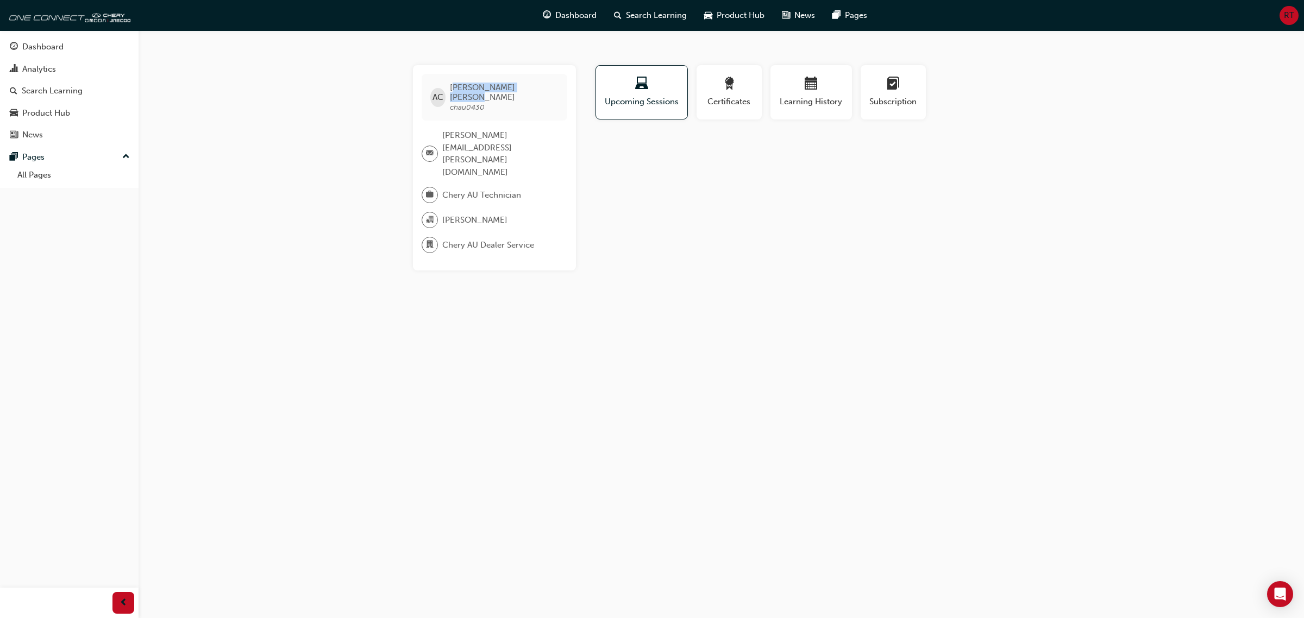
drag, startPoint x: 522, startPoint y: 83, endPoint x: 457, endPoint y: 84, distance: 65.8
click at [457, 84] on div "AC Andrew Coppens chau0430" at bounding box center [495, 97] width 146 height 47
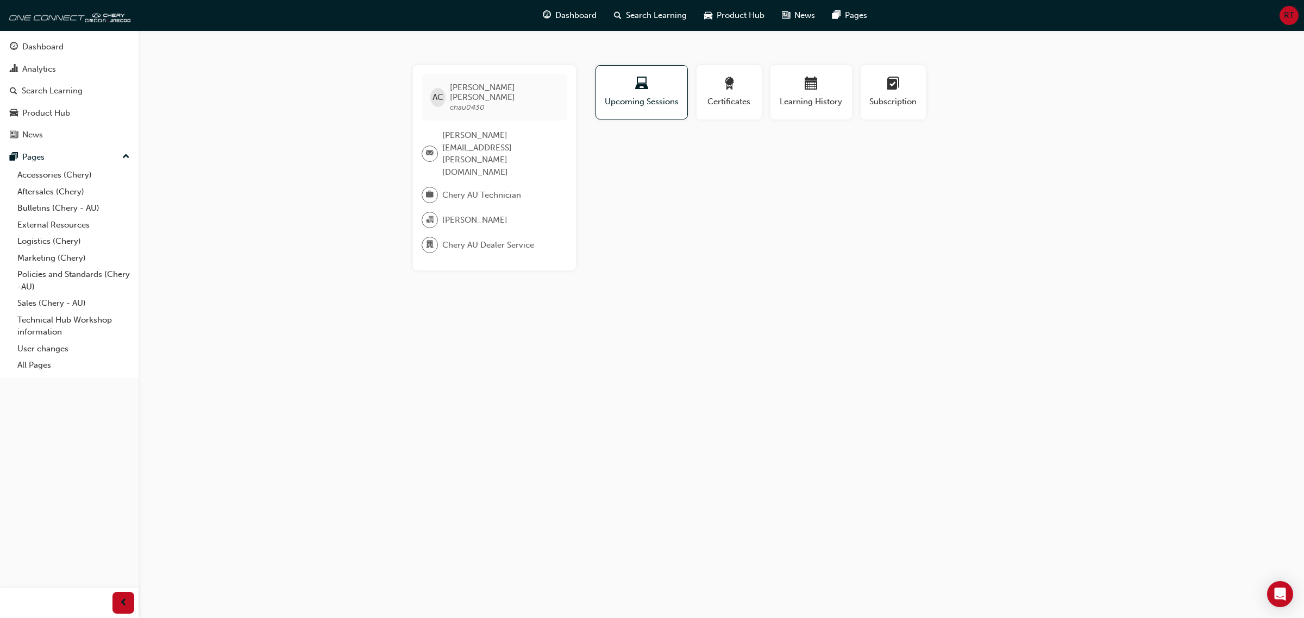
click at [541, 237] on div "Chery AU Dealer Service" at bounding box center [490, 245] width 137 height 16
